Goal: Information Seeking & Learning: Learn about a topic

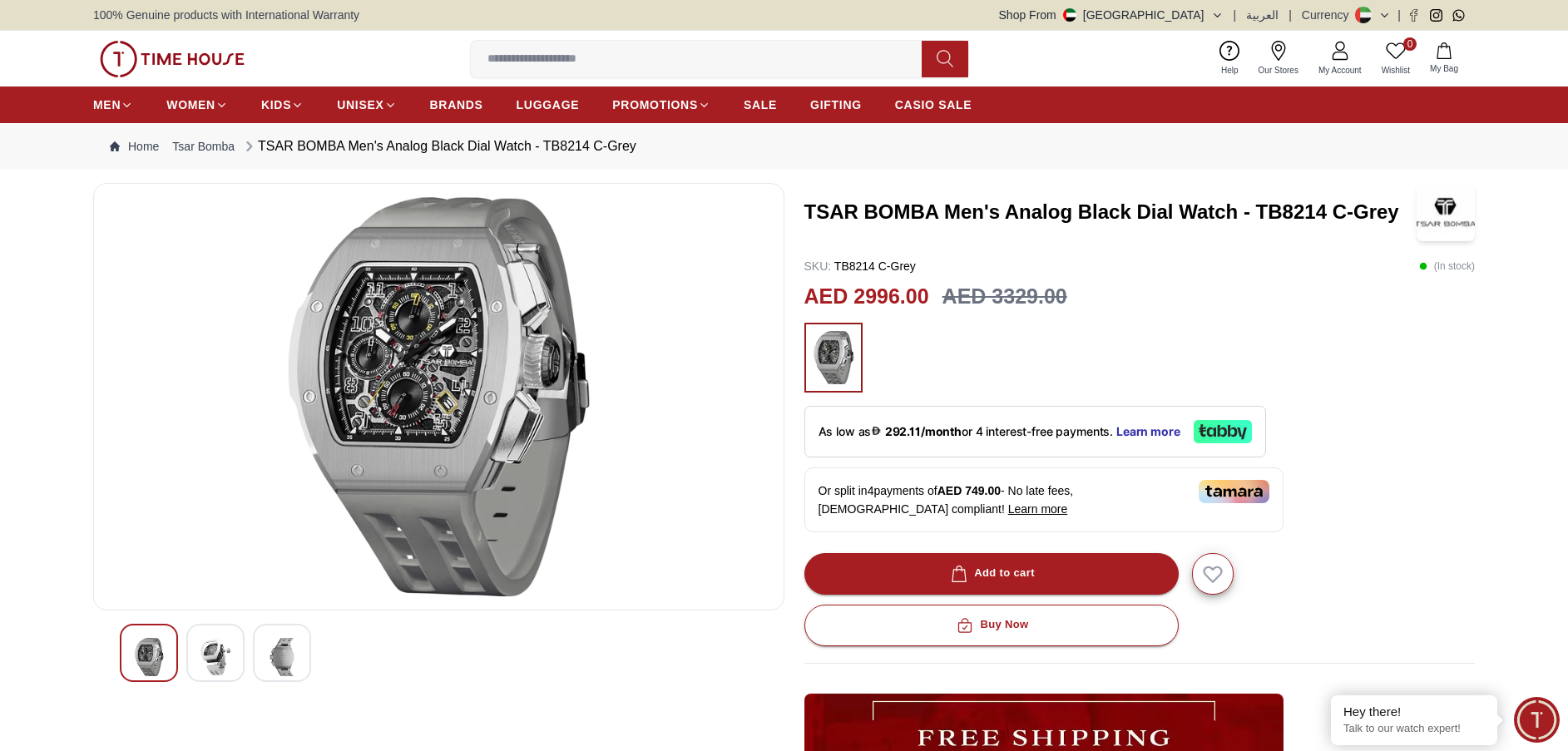
click at [210, 649] on img at bounding box center [215, 657] width 30 height 38
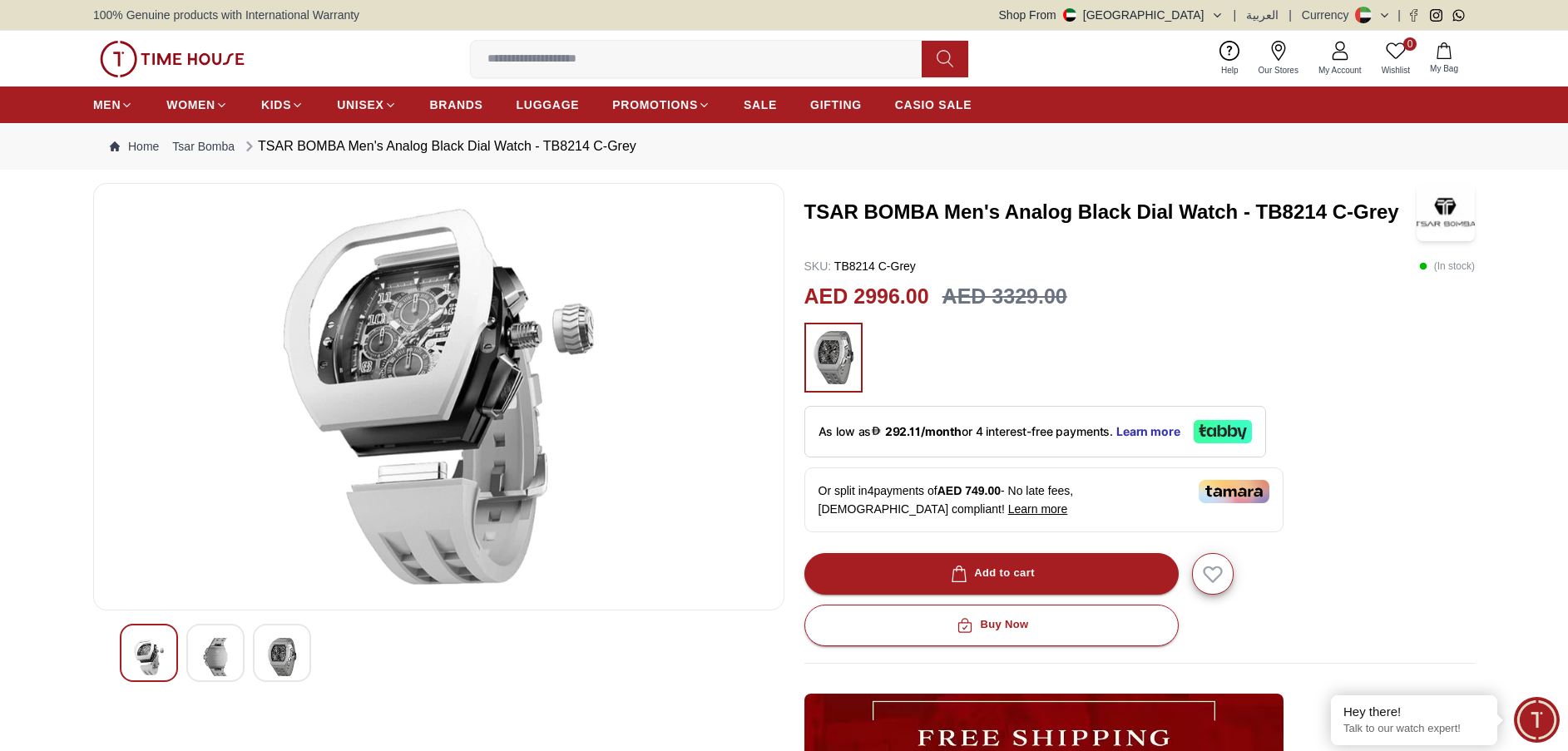
click at [290, 652] on img at bounding box center [282, 657] width 30 height 38
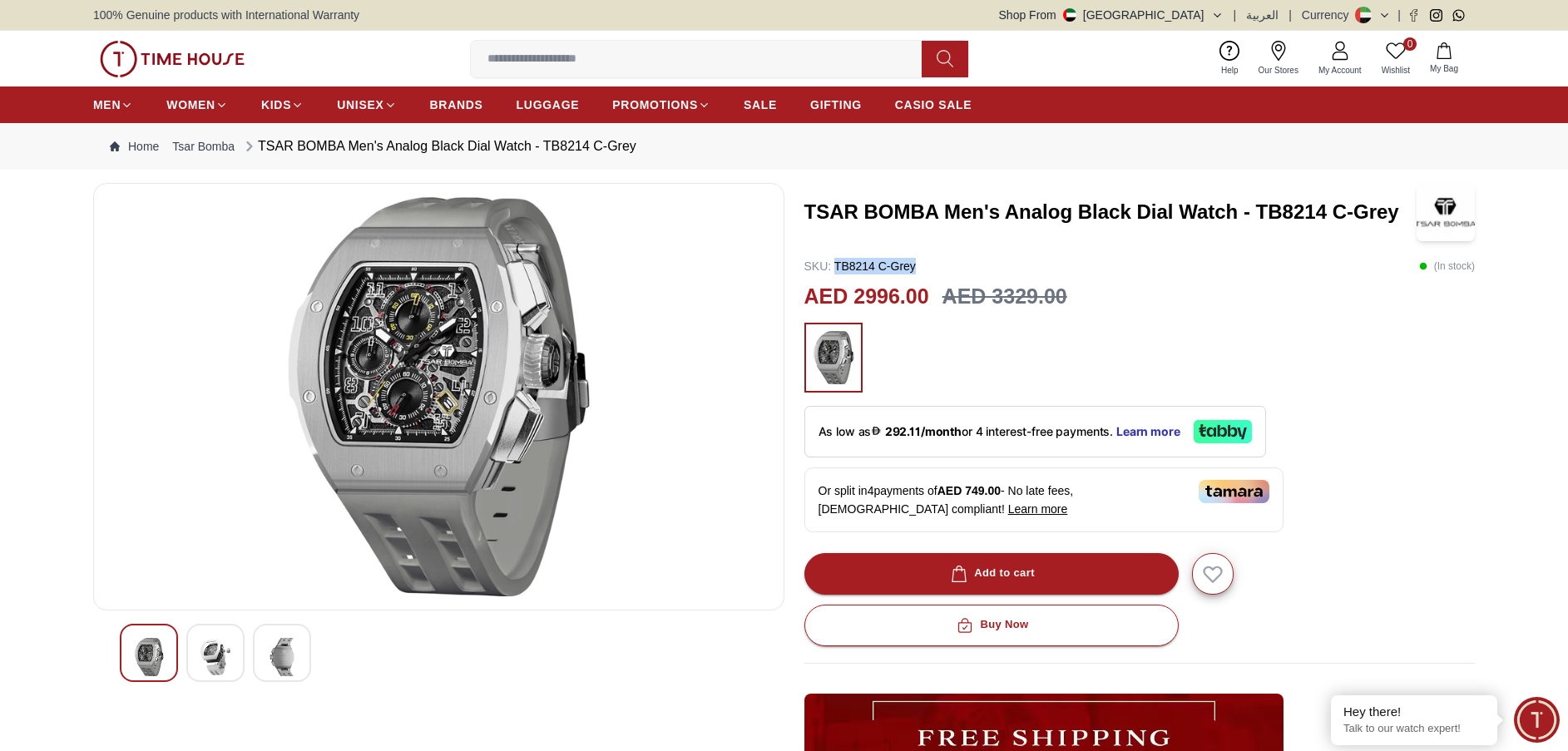
drag, startPoint x: 838, startPoint y: 265, endPoint x: 931, endPoint y: 260, distance: 93.4
click at [931, 260] on div "SKU : TB8214 C-Grey ( In stock )" at bounding box center [1139, 266] width 671 height 17
copy p "TB8214 C-Grey"
